Goal: Use online tool/utility: Utilize a website feature to perform a specific function

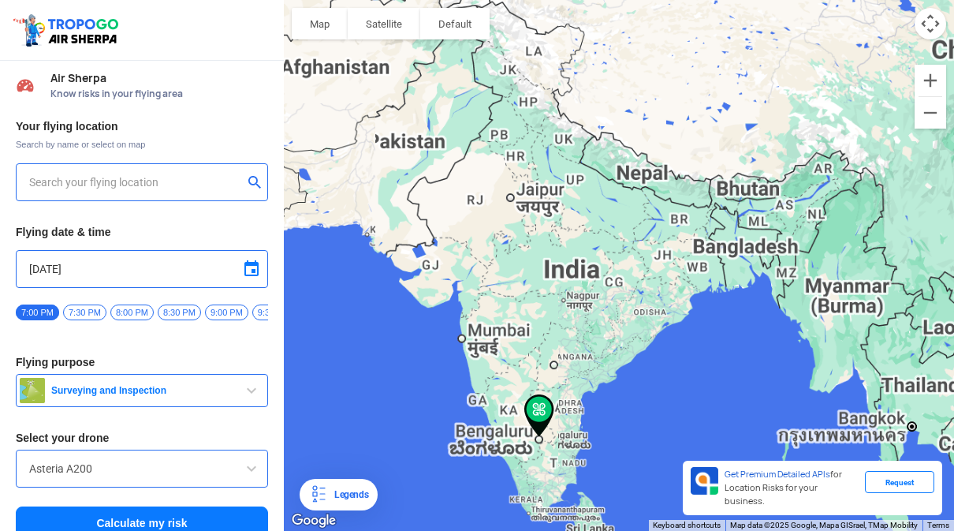
type input "[STREET_ADDRESS]"
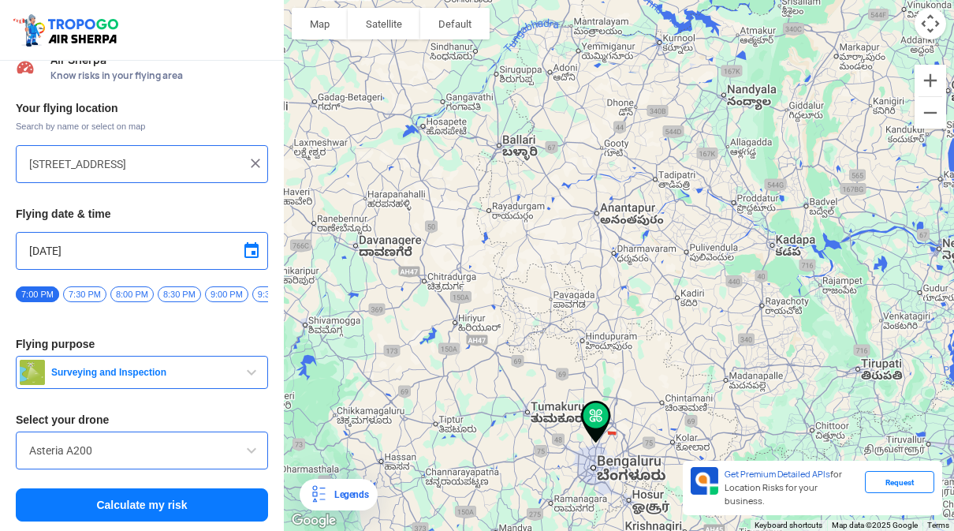
scroll to position [18, 0]
click at [158, 447] on input "Asteria A200" at bounding box center [142, 450] width 226 height 19
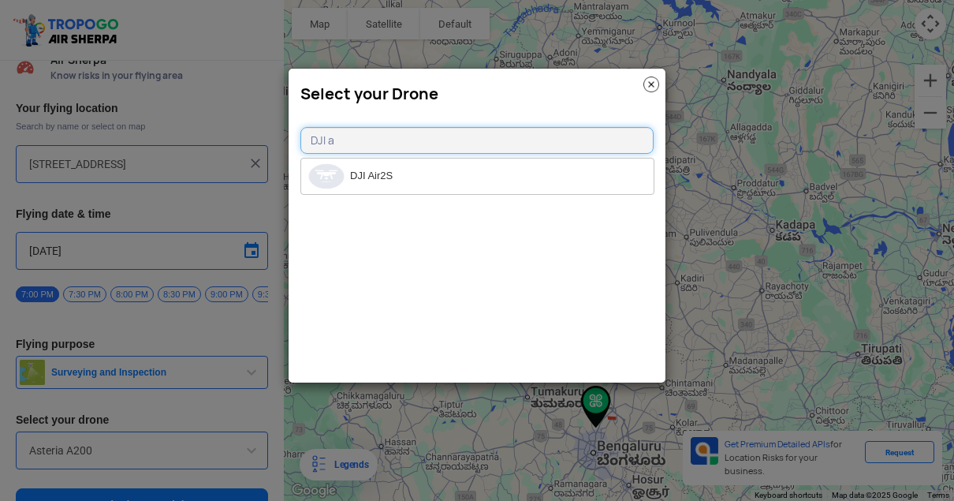
type input "DJI a"
click at [475, 226] on div "Select your Drone DJI a DJI Air2S" at bounding box center [477, 225] width 378 height 315
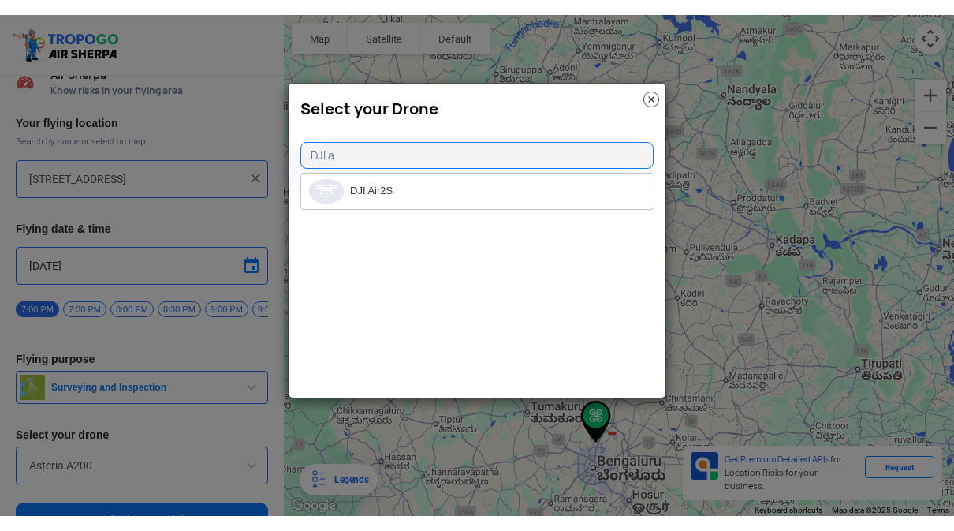
scroll to position [0, 0]
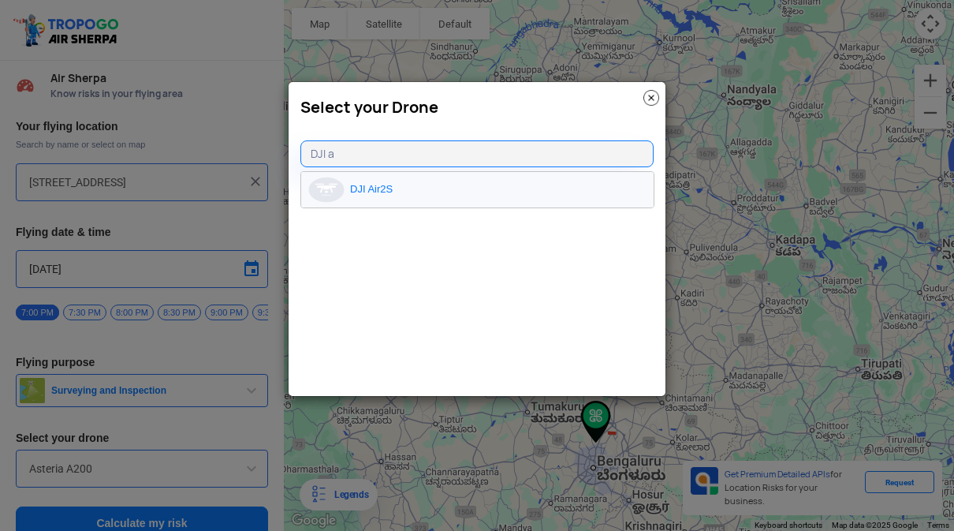
click at [388, 187] on li "DJI Air2S" at bounding box center [477, 189] width 352 height 35
type input "DJI Air2S"
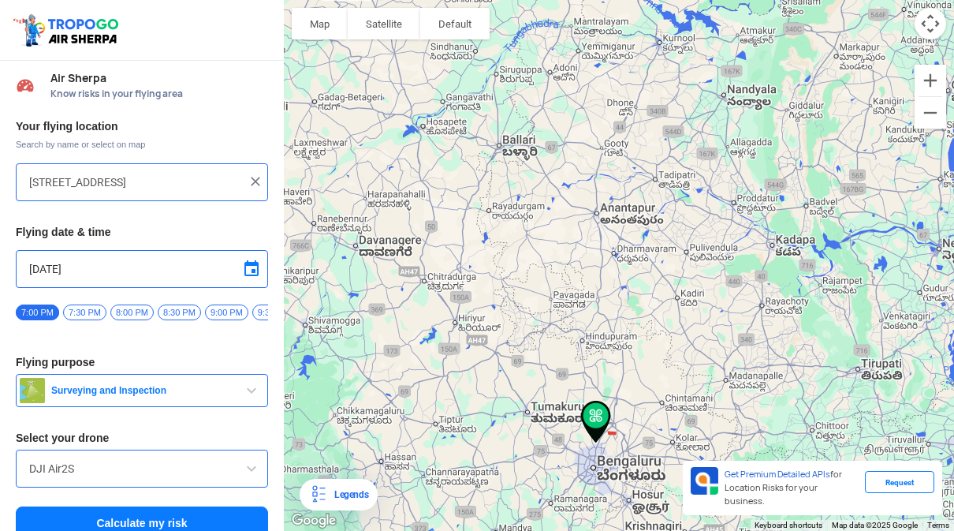
click at [154, 392] on span "Surveying and Inspection" at bounding box center [143, 390] width 197 height 13
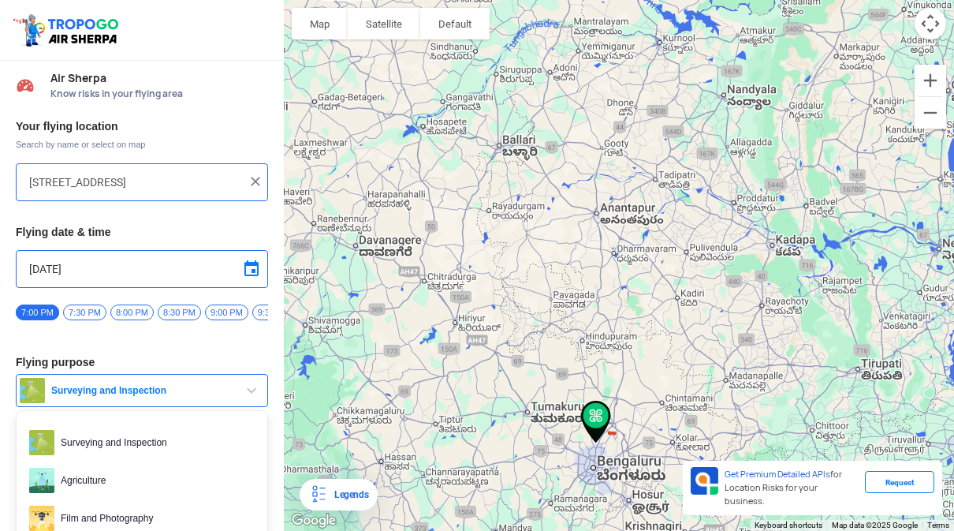
click at [248, 388] on div at bounding box center [477, 265] width 954 height 531
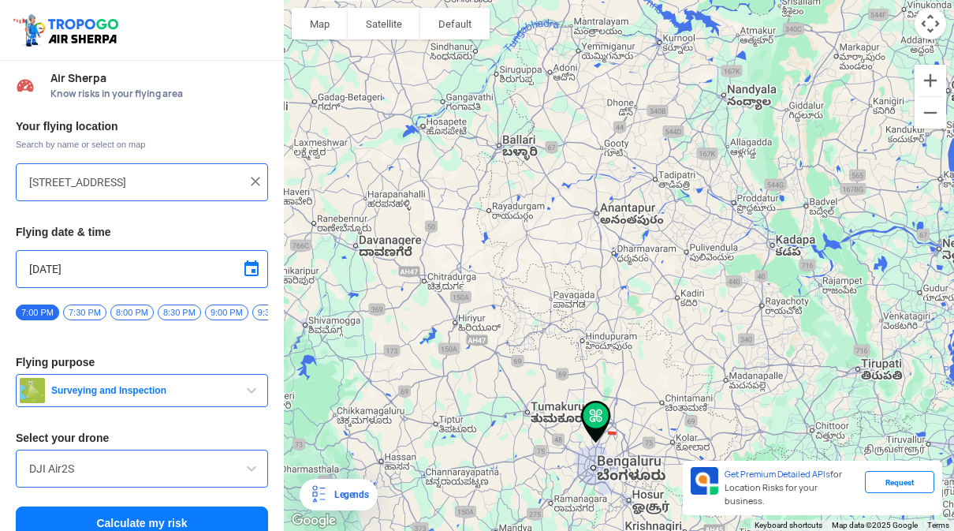
click at [179, 523] on button "Calculate my risk" at bounding box center [142, 522] width 252 height 33
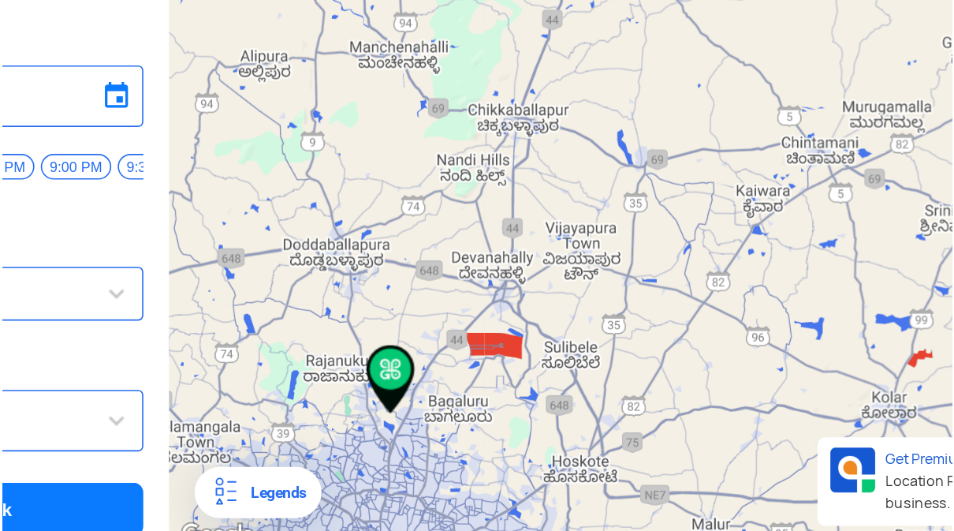
scroll to position [16, 0]
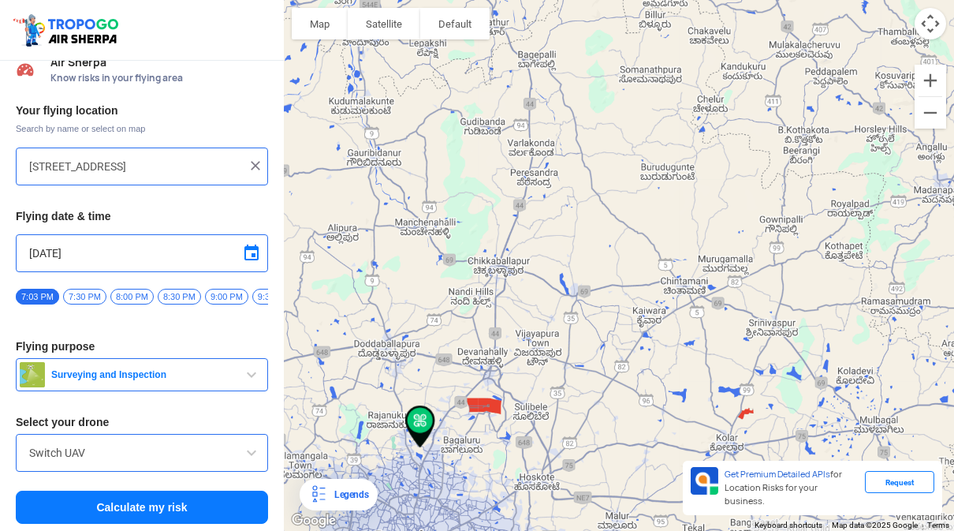
click at [57, 445] on input "Switch UAV" at bounding box center [142, 452] width 226 height 19
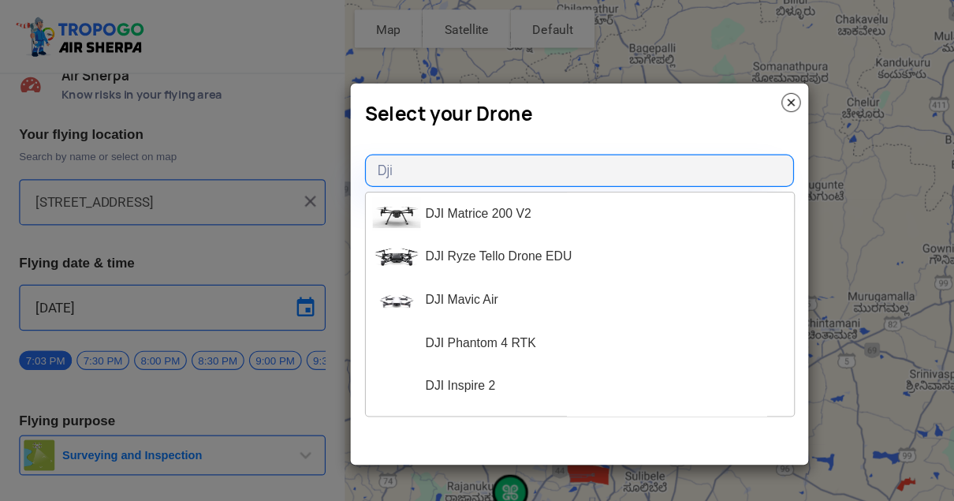
type input "Dji a"
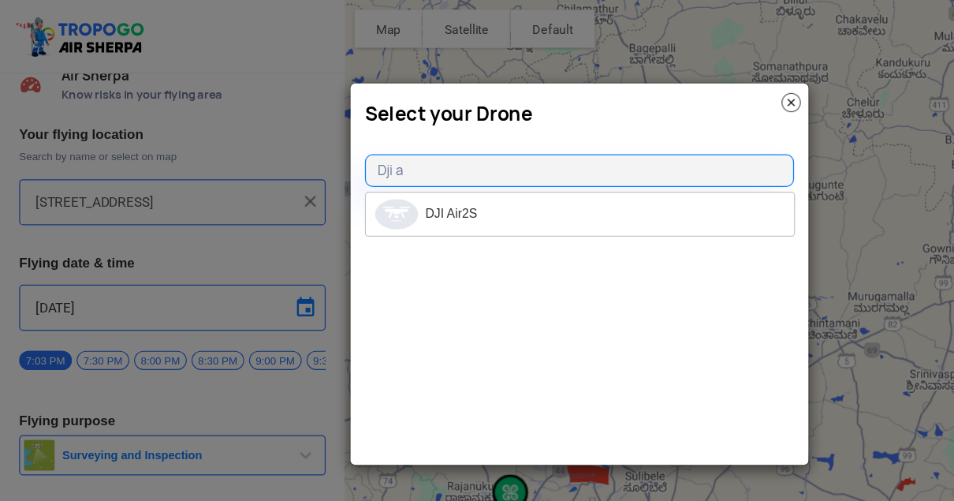
click at [520, 158] on li "DJI Air2S" at bounding box center [477, 175] width 352 height 35
type input "DJI Air2S"
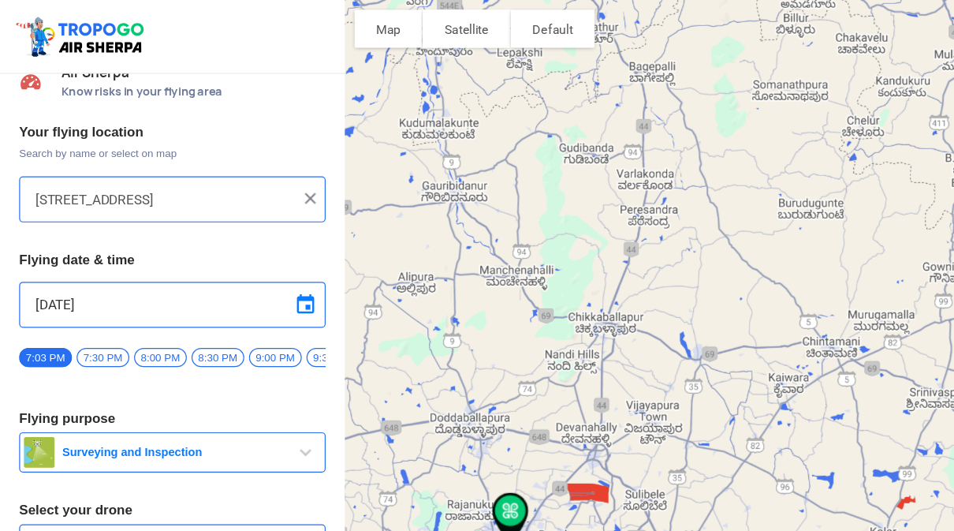
scroll to position [18, 0]
click at [69, 365] on button "Surveying and Inspection" at bounding box center [142, 372] width 252 height 33
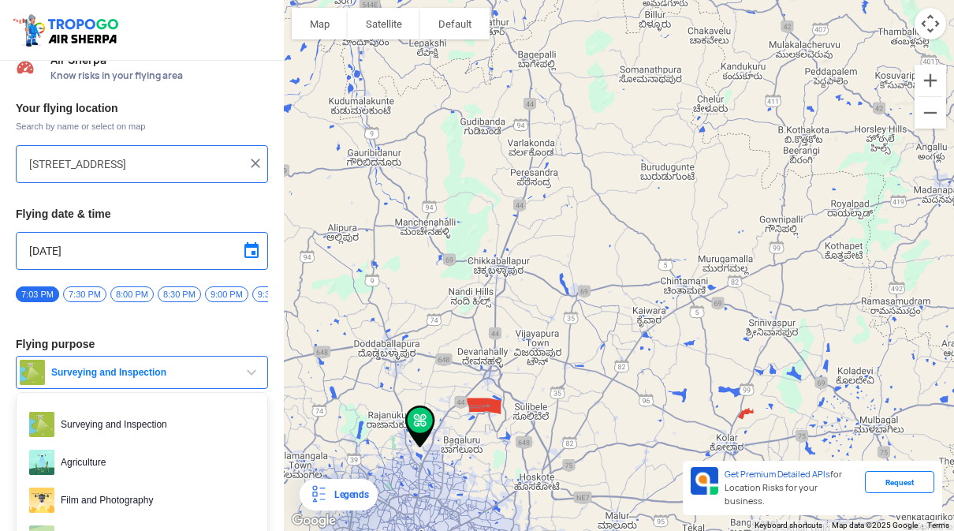
click at [392, 12] on div at bounding box center [477, 265] width 954 height 531
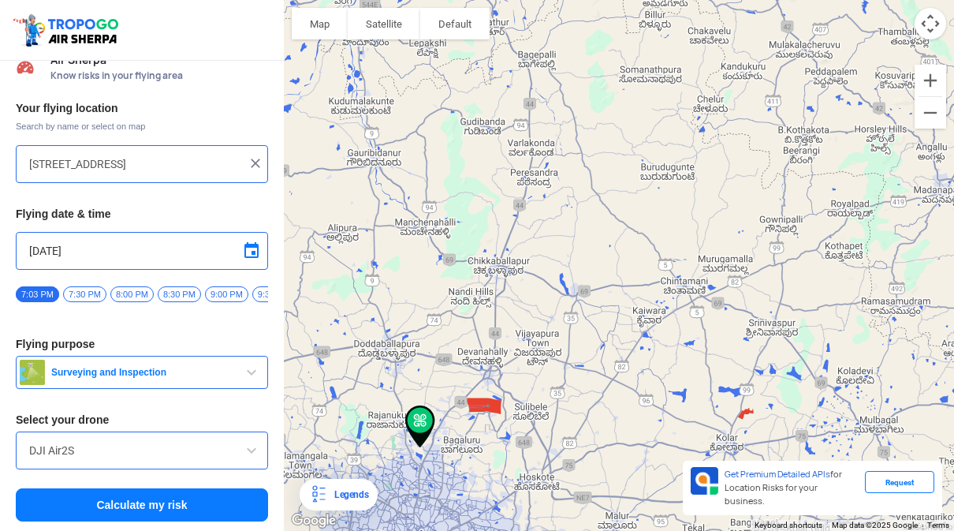
click at [221, 364] on button "Surveying and Inspection" at bounding box center [142, 372] width 252 height 33
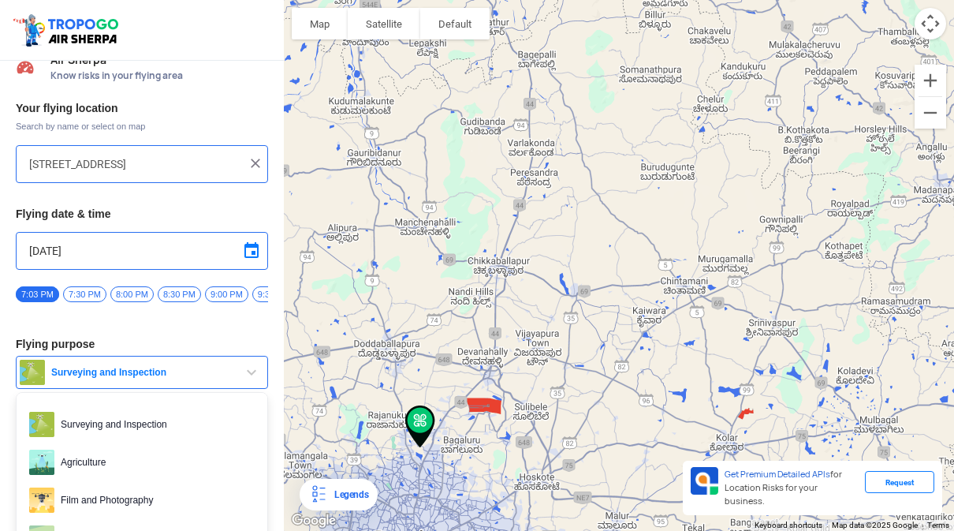
click at [83, 492] on div at bounding box center [477, 265] width 954 height 531
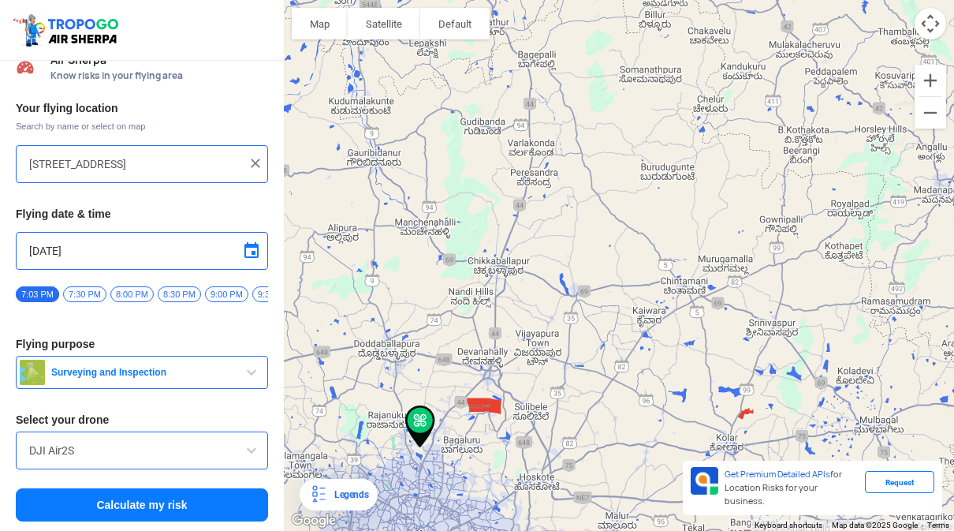
click at [86, 494] on button "Calculate my risk" at bounding box center [142, 504] width 252 height 33
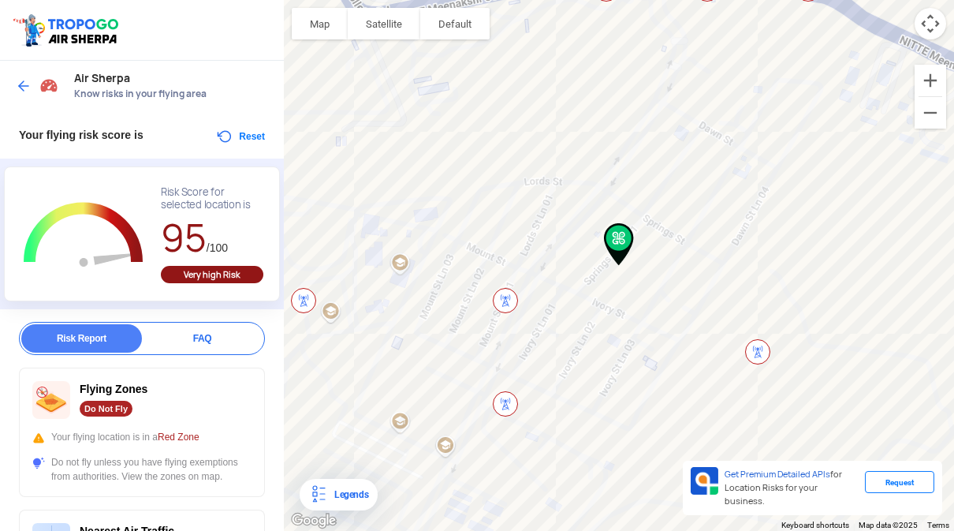
click at [203, 333] on div "FAQ" at bounding box center [202, 338] width 121 height 28
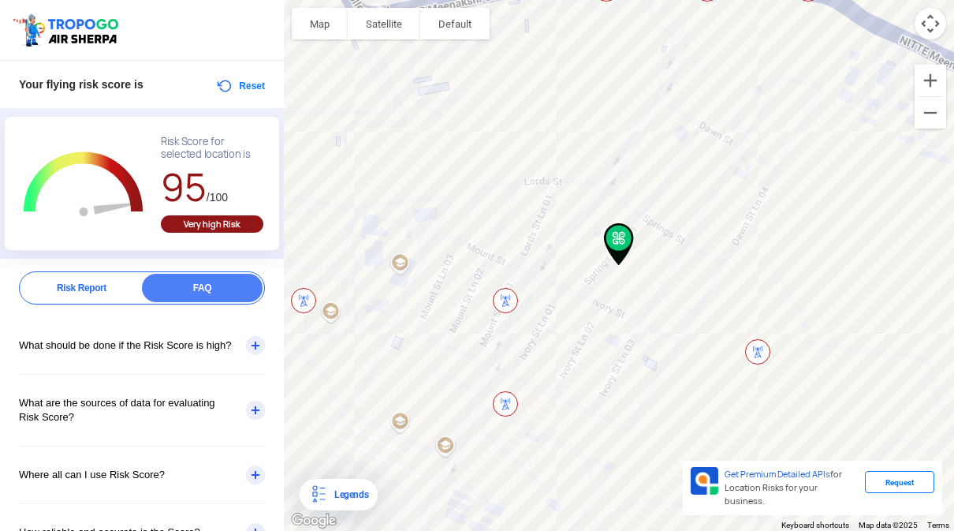
scroll to position [54, 0]
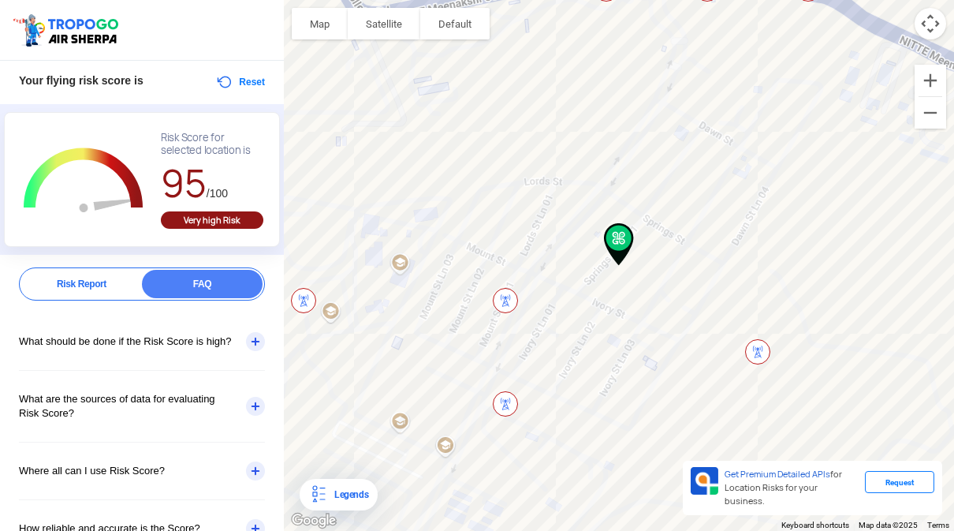
click at [254, 345] on div "What should be done if the Risk Score is high?" at bounding box center [142, 341] width 246 height 57
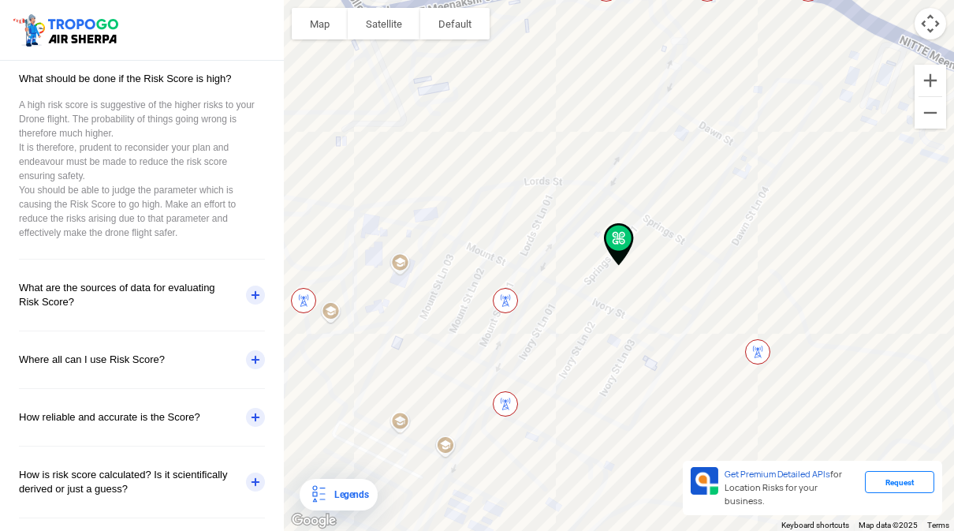
scroll to position [331, 0]
click at [260, 408] on div "How reliable and accurate is the Score?" at bounding box center [142, 417] width 246 height 57
